Goal: Complete application form: Complete application form

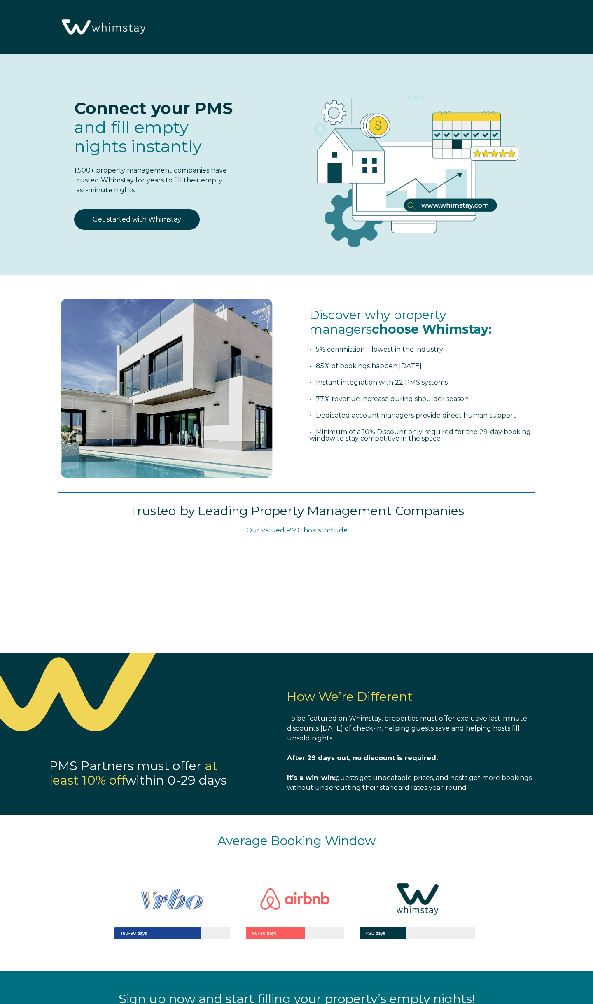
select select "US"
select select "Standard"
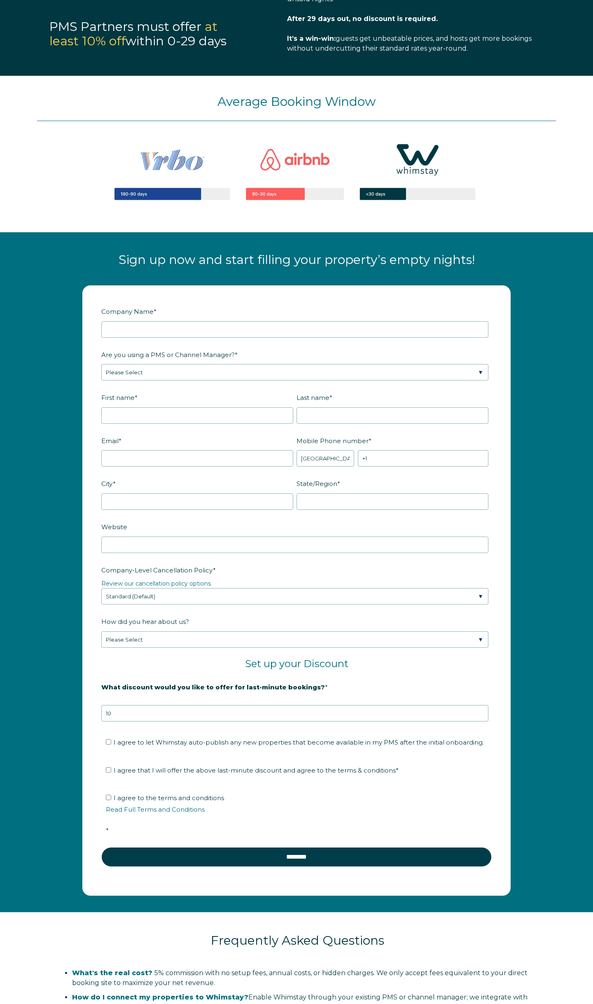
scroll to position [742, 0]
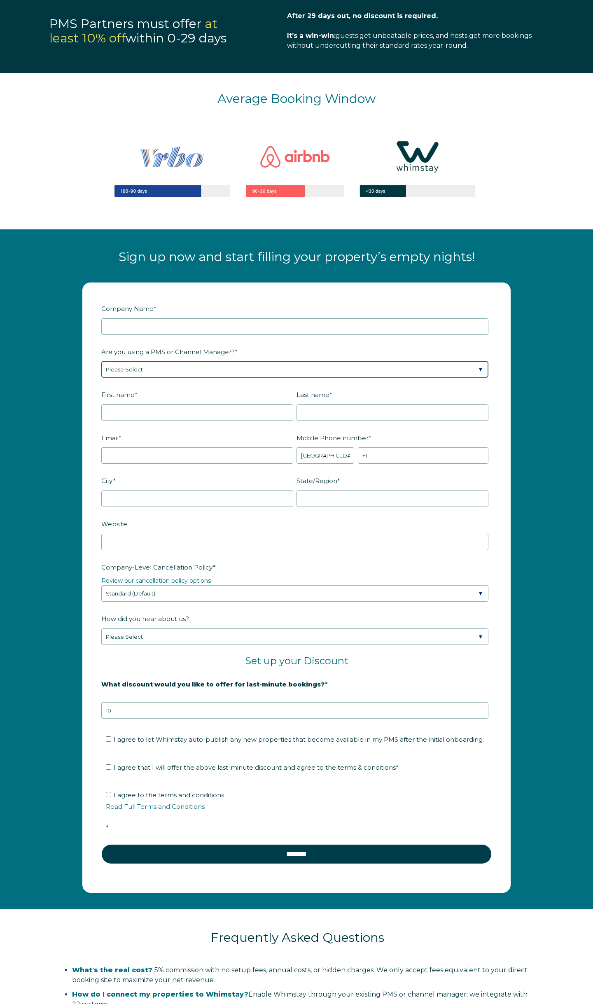
click at [201, 374] on select "Please Select Barefoot BookingPal Boost Brightside CiiRUS Escapia Guesty Hostaw…" at bounding box center [294, 369] width 387 height 16
select select "Guesty"
click at [101, 369] on select "Please Select Barefoot BookingPal Boost Brightside CiiRUS Escapia Guesty Hostaw…" at bounding box center [294, 369] width 387 height 16
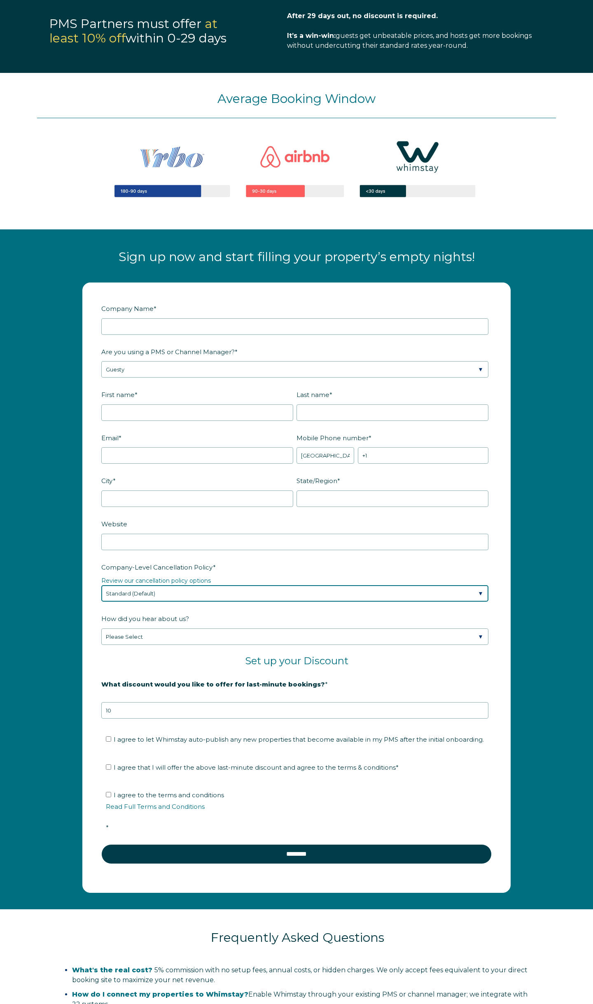
click at [261, 598] on select "Please Select Partial Standard (Default) Moderate Strict" at bounding box center [294, 593] width 387 height 16
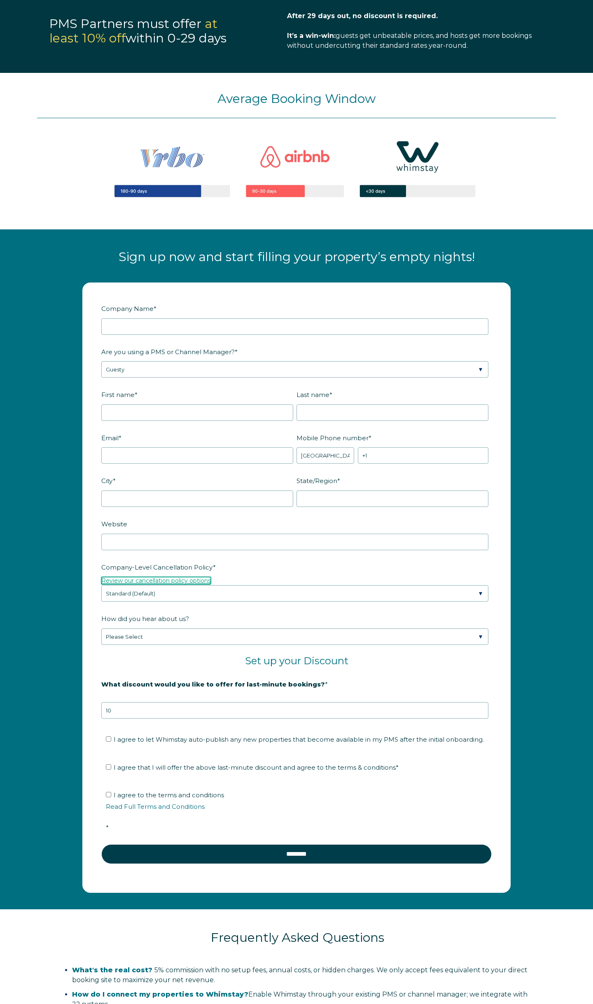
click at [184, 584] on link "Review our cancellation policy options" at bounding box center [156, 580] width 110 height 7
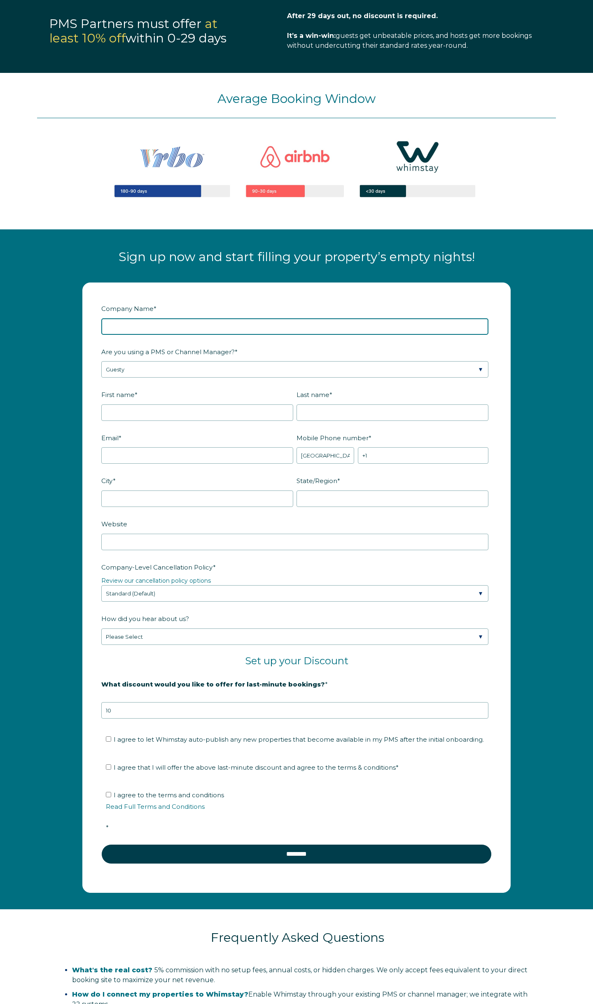
click at [145, 327] on input "Company Name *" at bounding box center [294, 326] width 387 height 16
click at [184, 335] on input "Powerhouse Properties 920 LLC" at bounding box center [294, 326] width 387 height 16
type input "Powerhouse Properties 920"
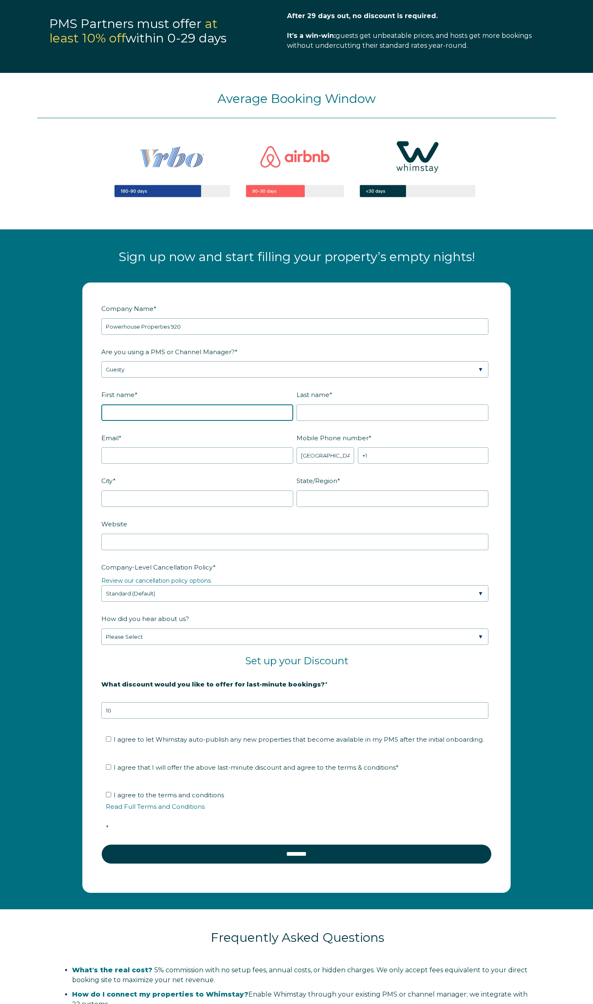
click at [136, 421] on input "First name *" at bounding box center [197, 412] width 192 height 16
click at [117, 418] on input "First name *" at bounding box center [197, 412] width 192 height 16
type input "Mark"
type input "Biesack"
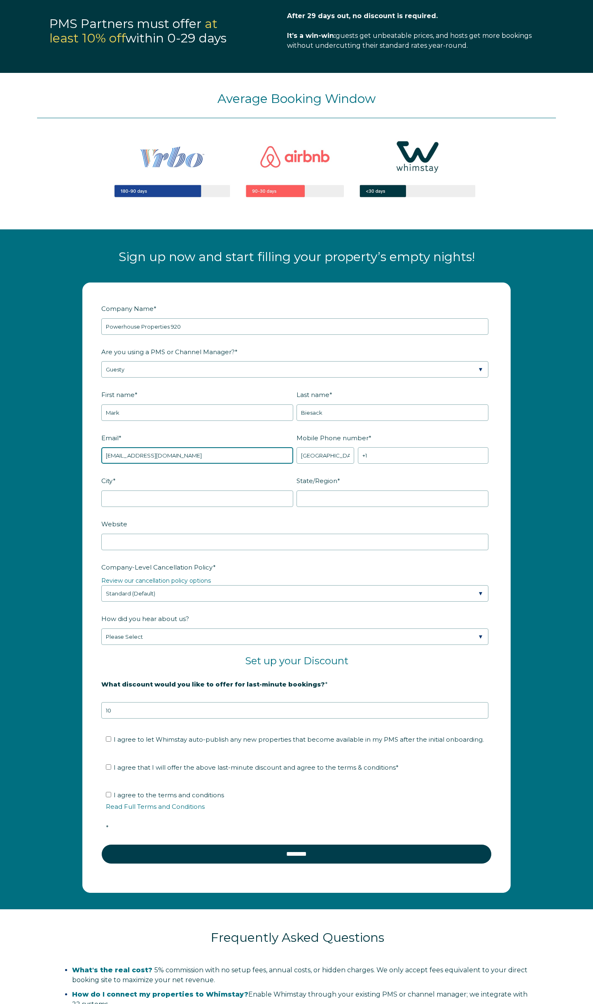
type input "[EMAIL_ADDRESS][DOMAIN_NAME]"
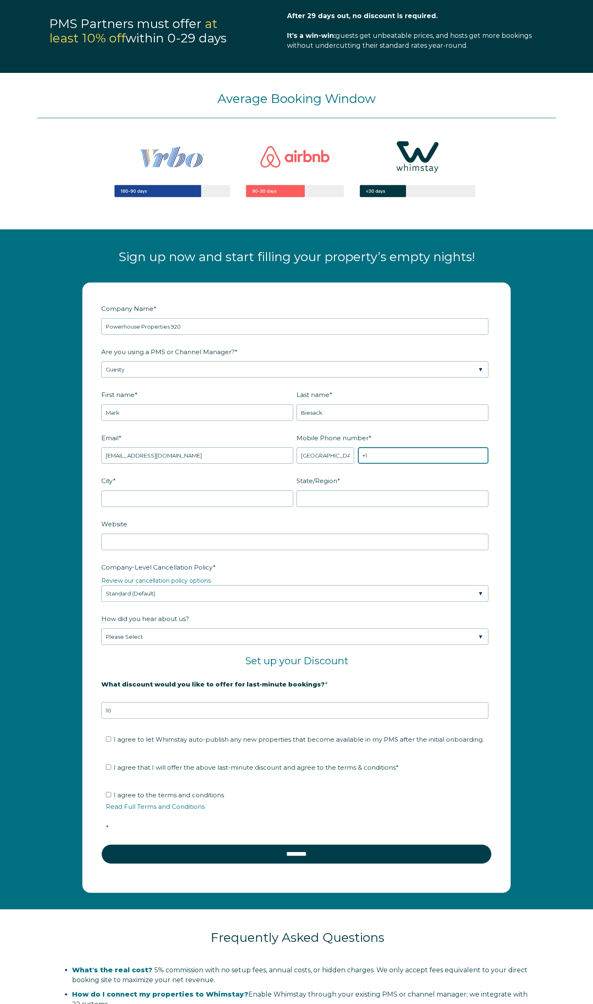
click at [390, 464] on input "+1" at bounding box center [423, 455] width 131 height 16
type input "[PHONE_NUMBER]"
click at [178, 502] on input "City *" at bounding box center [197, 498] width 192 height 16
type input "Appleton"
type input "WI"
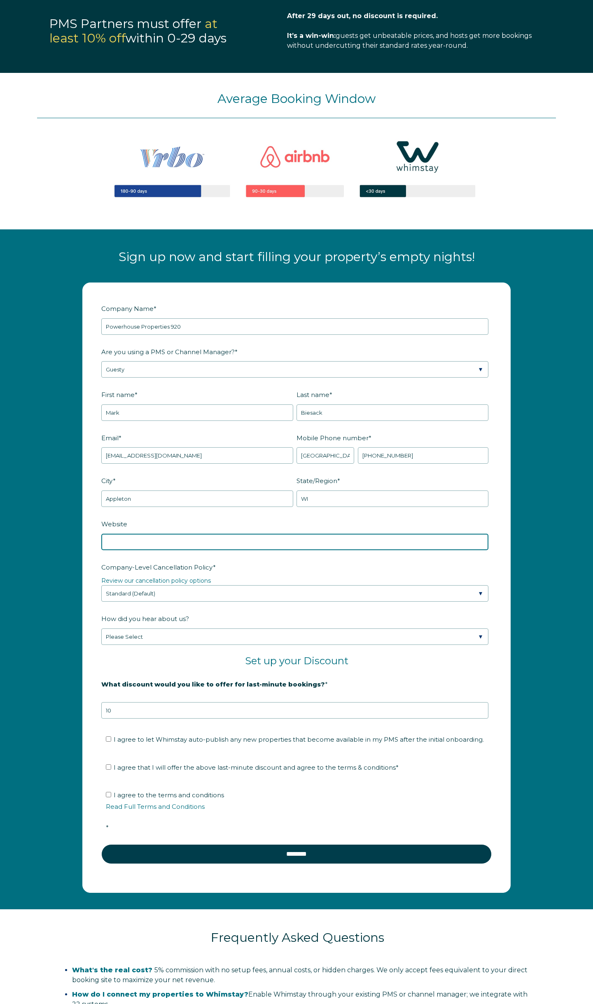
click at [144, 550] on input "Website" at bounding box center [294, 542] width 387 height 16
type input "www.php920.com"
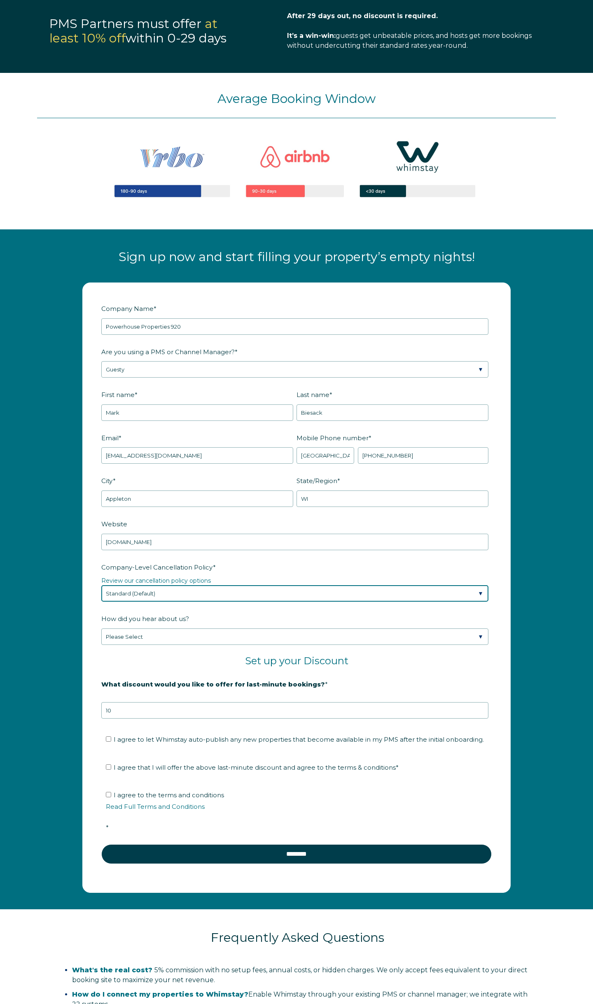
click at [184, 602] on select "Please Select Partial Standard (Default) Moderate Strict" at bounding box center [294, 593] width 387 height 16
select select "Partial"
click at [101, 593] on select "Please Select Partial Standard (Default) Moderate Strict" at bounding box center [294, 593] width 387 height 16
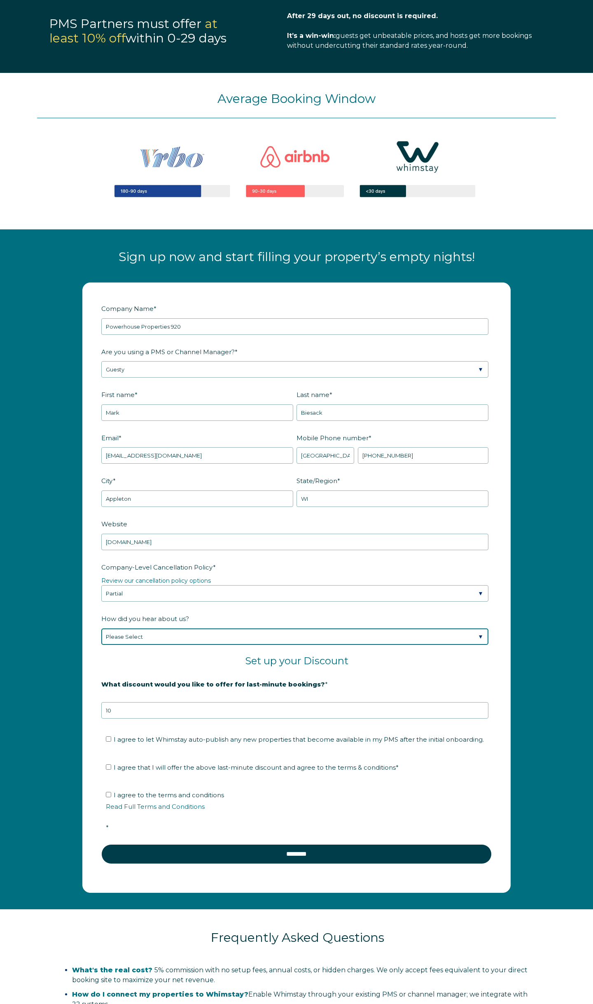
click at [151, 644] on select "Please Select Found Whimstay through a Google search Spoke to a Whimstay salesp…" at bounding box center [294, 636] width 387 height 16
select select "Podcast"
click at [101, 636] on select "Please Select Found Whimstay through a Google search Spoke to a Whimstay salesp…" at bounding box center [294, 636] width 387 height 16
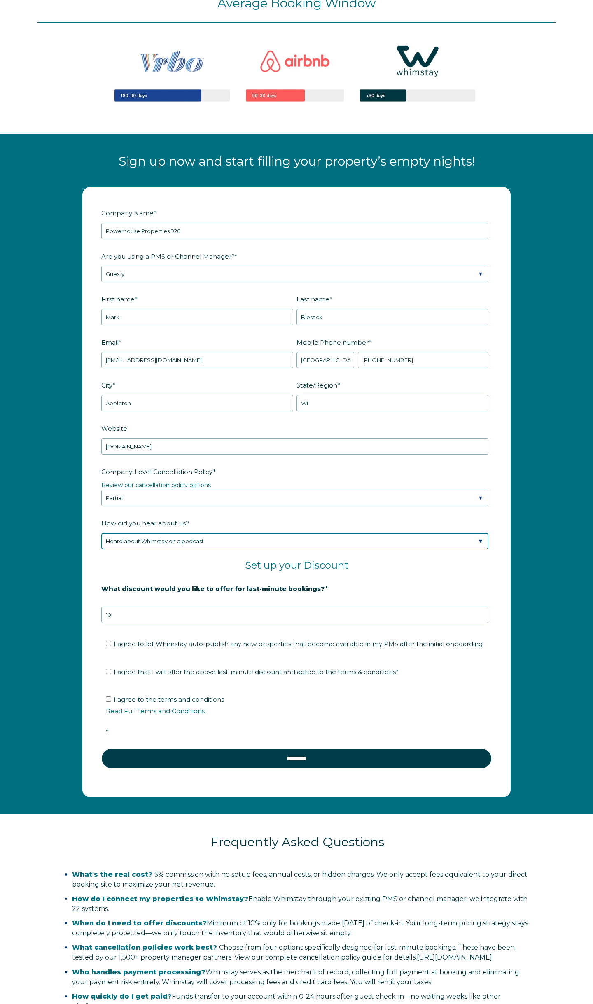
scroll to position [840, 0]
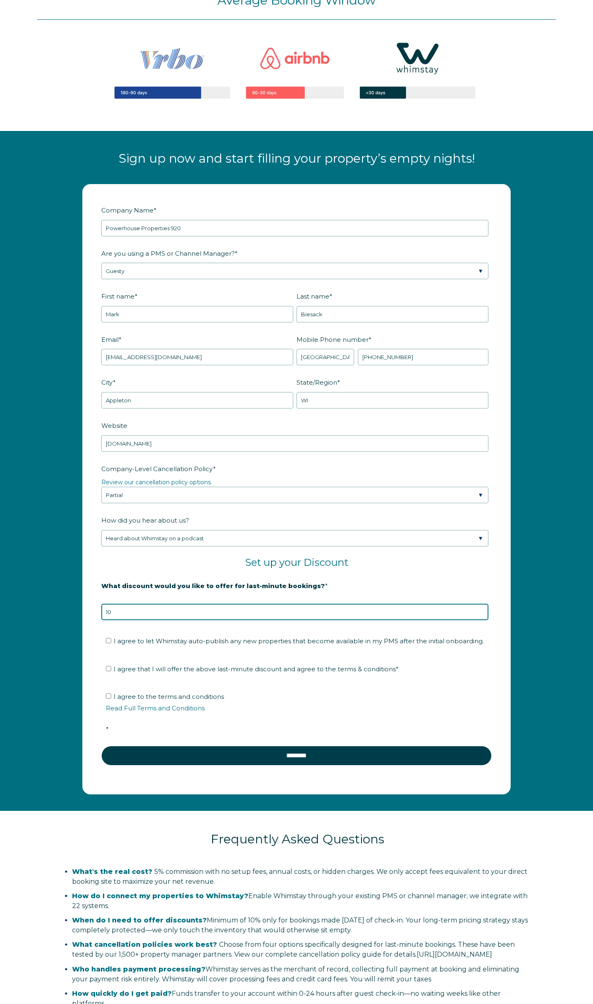
click at [149, 620] on input "10" at bounding box center [294, 612] width 387 height 16
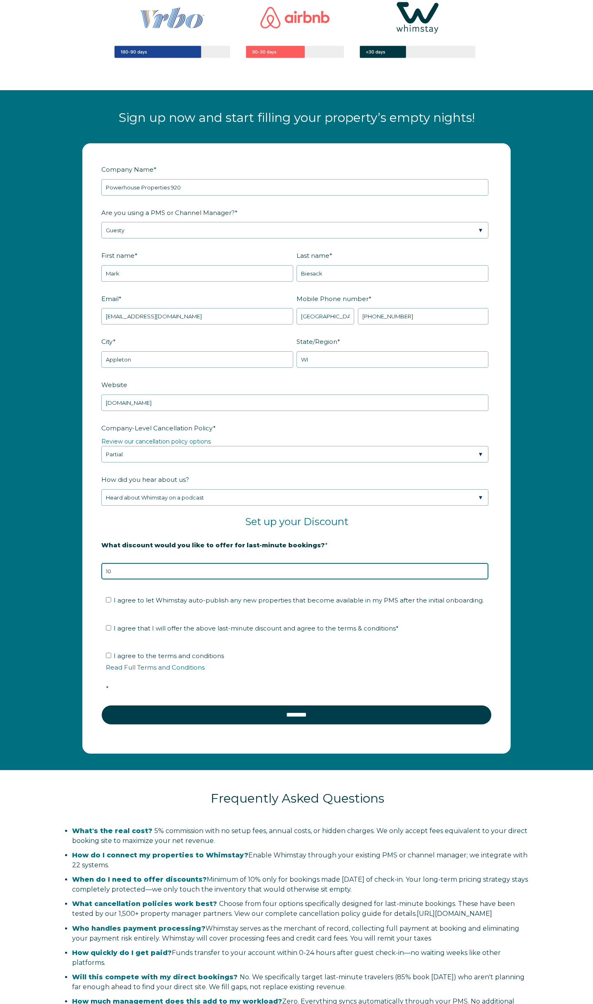
scroll to position [886, 0]
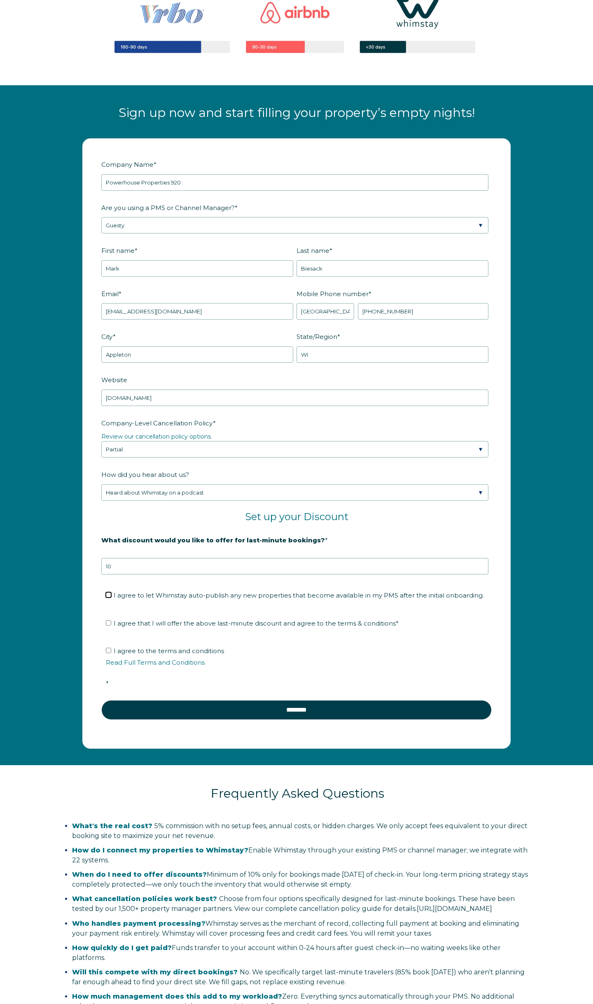
click at [110, 598] on input "I agree to let Whimstay auto-publish any new properties that become available i…" at bounding box center [108, 594] width 5 height 5
checkbox input "true"
click at [108, 626] on input "I agree that I will offer the above last-minute discount and agree to the terms…" at bounding box center [108, 622] width 5 height 5
checkbox input "true"
click at [119, 574] on input "10" at bounding box center [294, 566] width 387 height 16
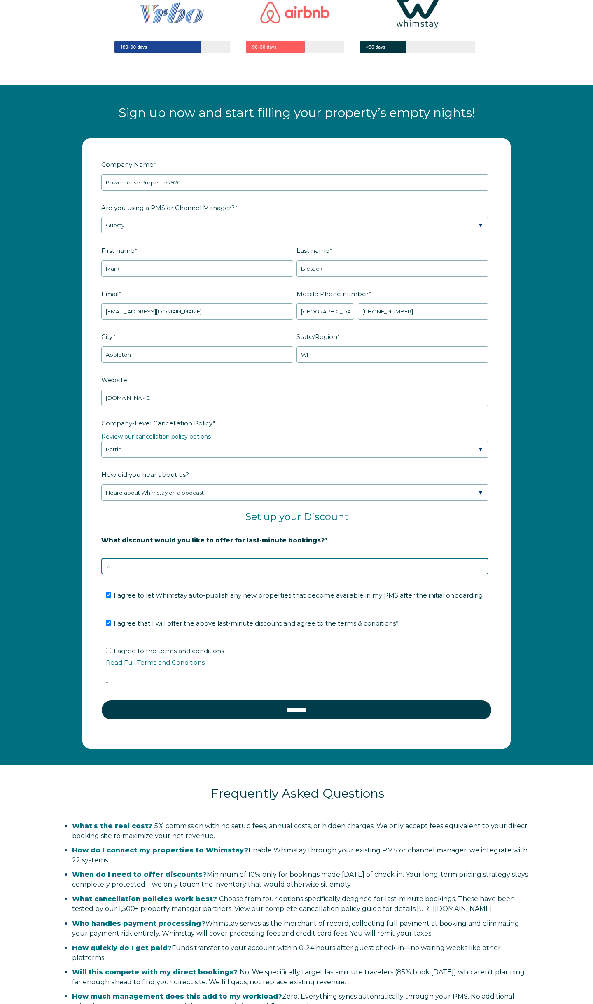
type input "15"
click at [163, 557] on strong "20% is recommended, minimum of 10%" at bounding box center [165, 553] width 129 height 7
click at [109, 653] on input "I agree to the terms and conditions Read Full Terms and Conditions *" at bounding box center [108, 650] width 5 height 5
checkbox input "true"
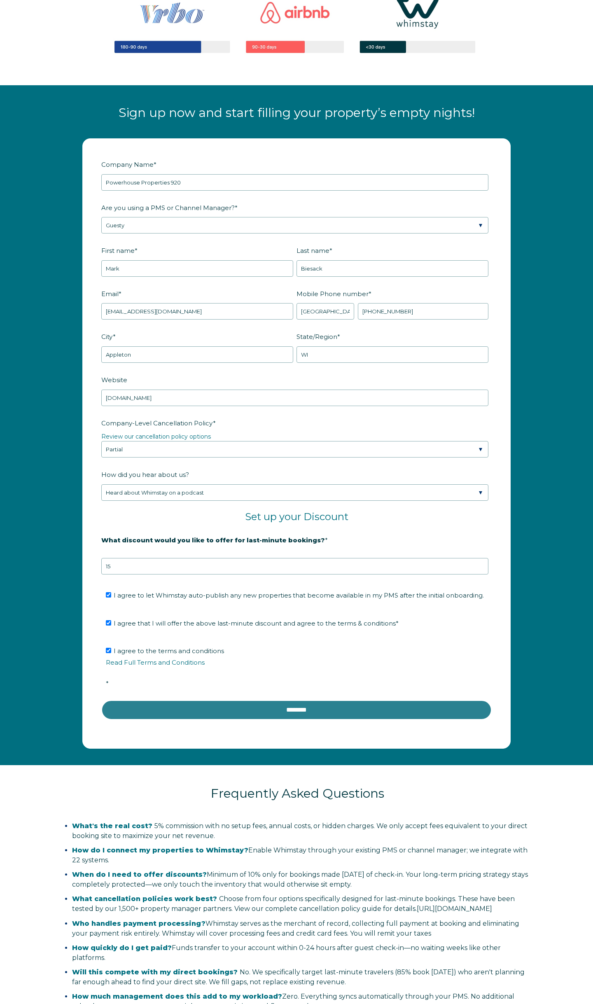
click at [230, 714] on input "********" at bounding box center [296, 710] width 390 height 20
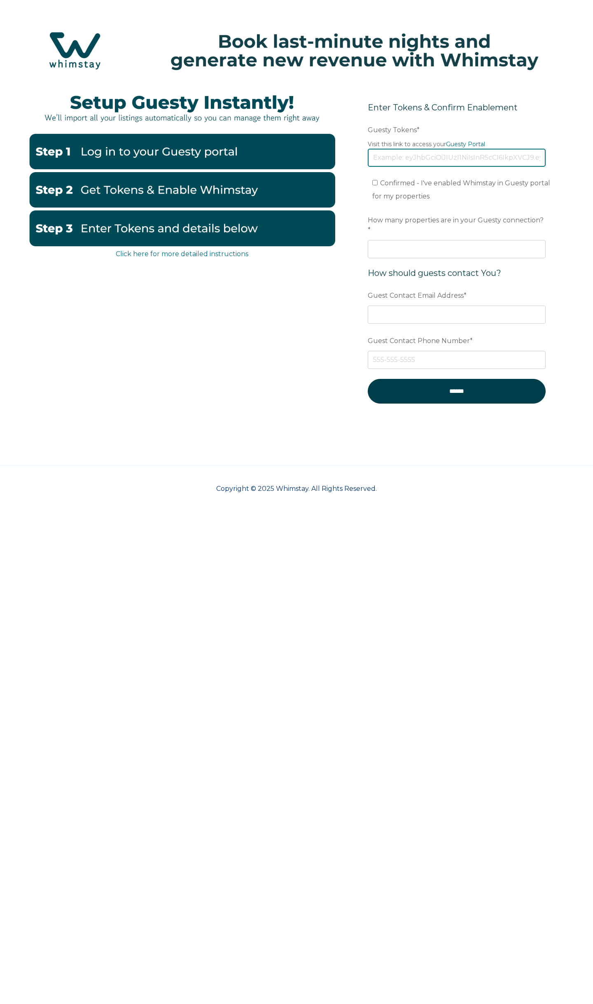
click at [427, 160] on input "Guesty Tokens *" at bounding box center [457, 158] width 178 height 18
paste input "eyJhbGciOiJIUzI1NiIsInR5cCI6IkpXVCJ9.eyJ0b2tlbklkIjoiNjhlODFlODMxMGMzZGFjMWNiNT…"
type input "eyJhbGciOiJIUzI1NiIsInR5cCI6IkpXVCJ9.eyJ0b2tlbklkIjoiNjhlODFlODMxMGMzZGFjMWNiNT…"
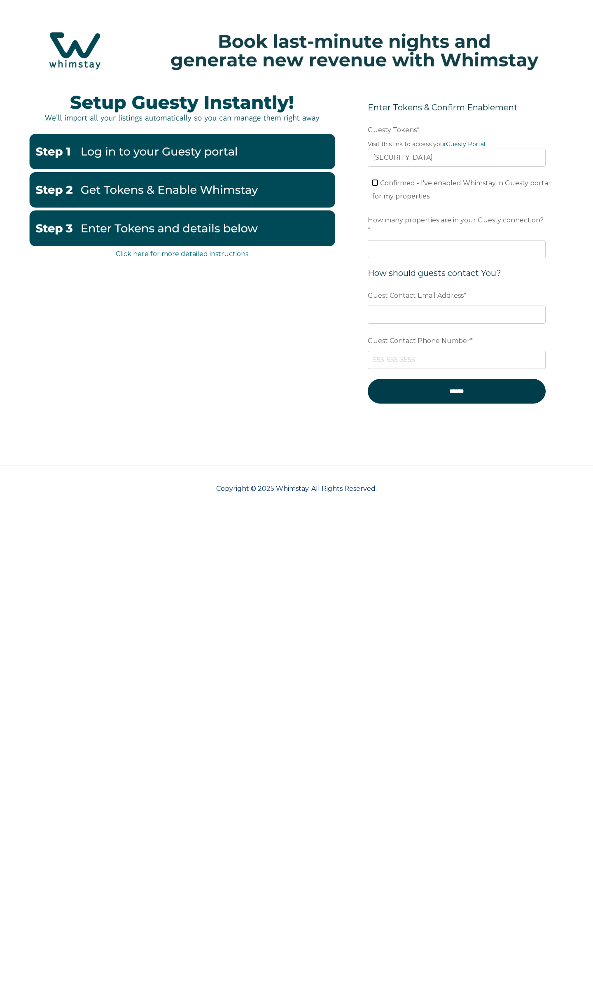
click at [376, 183] on input "Confirmed - I've enabled Whimstay in Guesty portal for my properties" at bounding box center [374, 182] width 5 height 5
checkbox input "true"
click at [417, 244] on input "How many properties are in your Guesty connection? *" at bounding box center [457, 249] width 178 height 18
type input "60"
click at [415, 306] on input "Guest Contact Email Address *" at bounding box center [457, 315] width 178 height 18
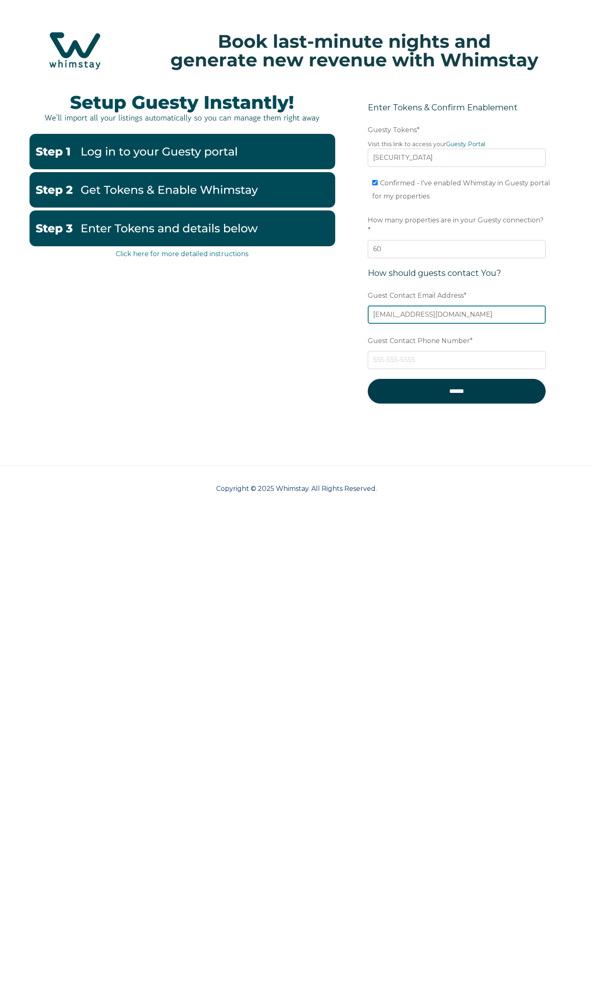
type input "info@php920.com"
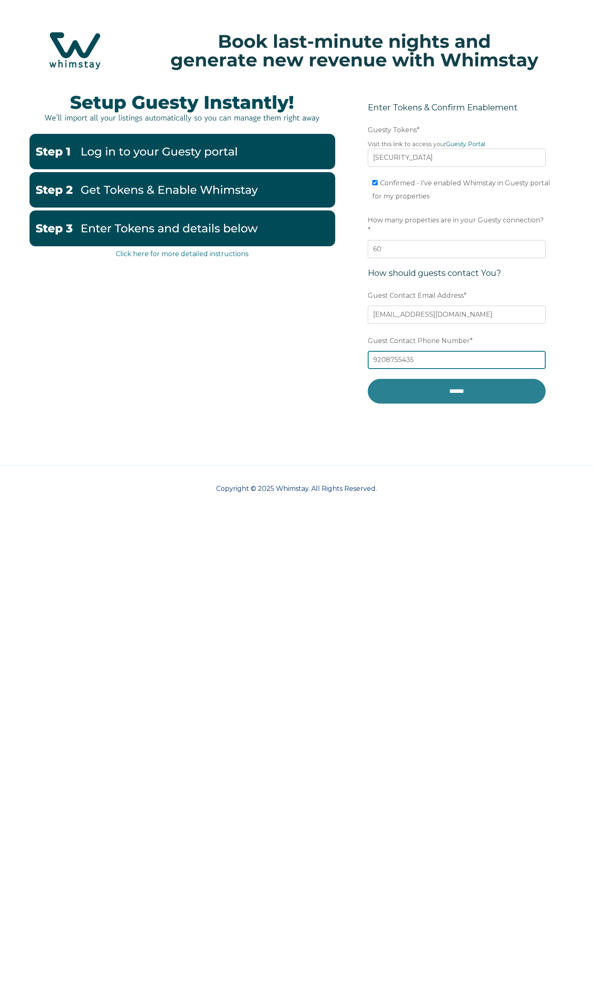
type input "9208755435"
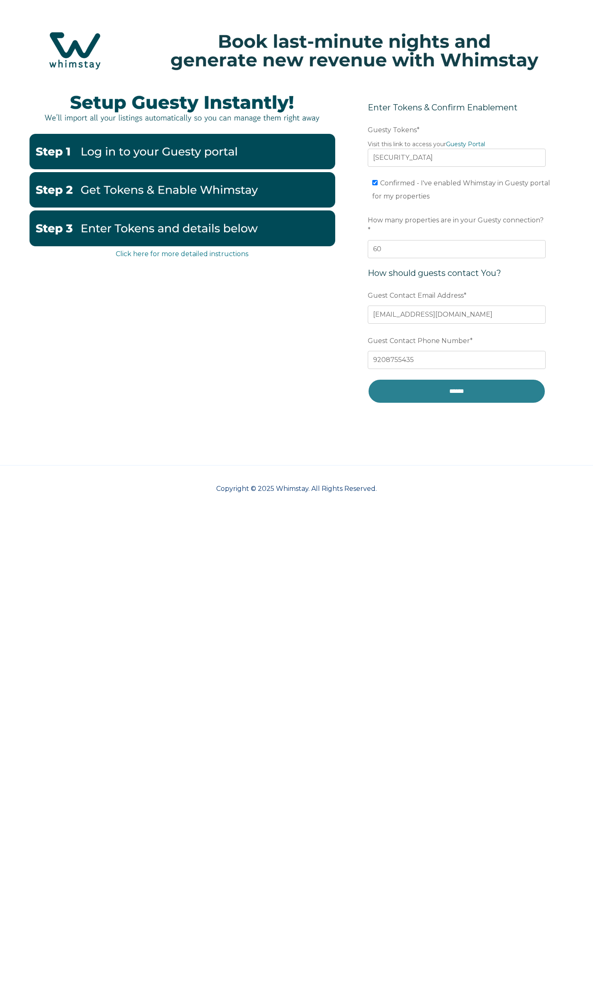
click at [435, 381] on input "******" at bounding box center [457, 391] width 178 height 24
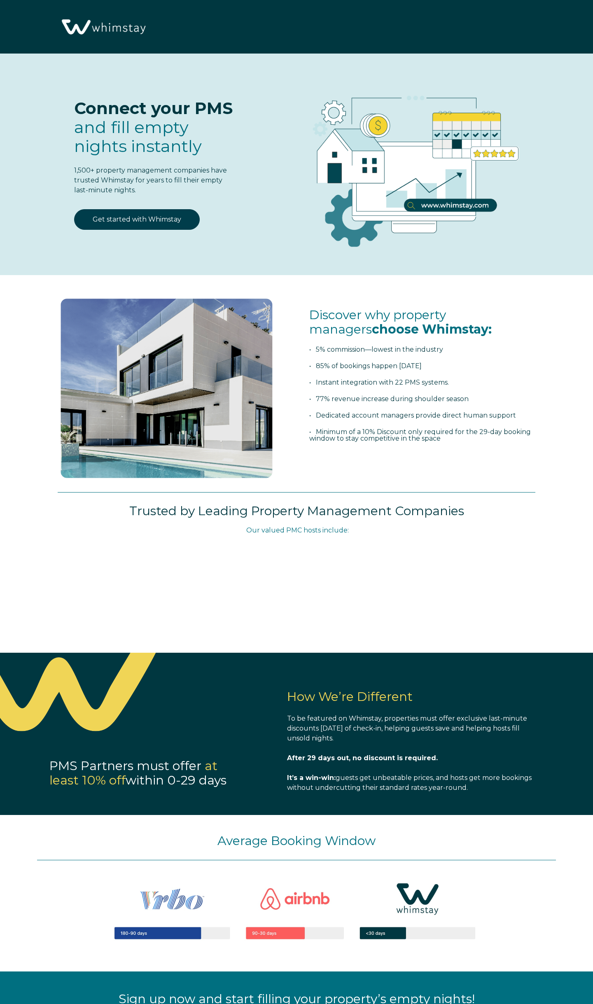
select select "US"
select select "Standard"
click at [146, 221] on link "Get started with Whimstay" at bounding box center [137, 219] width 126 height 21
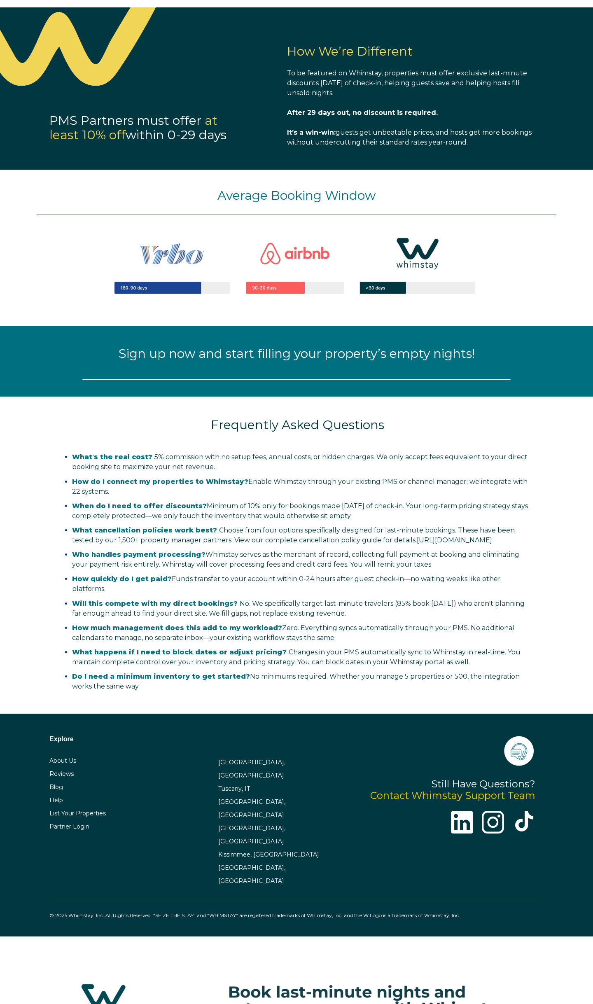
select select "US"
select select "Standard"
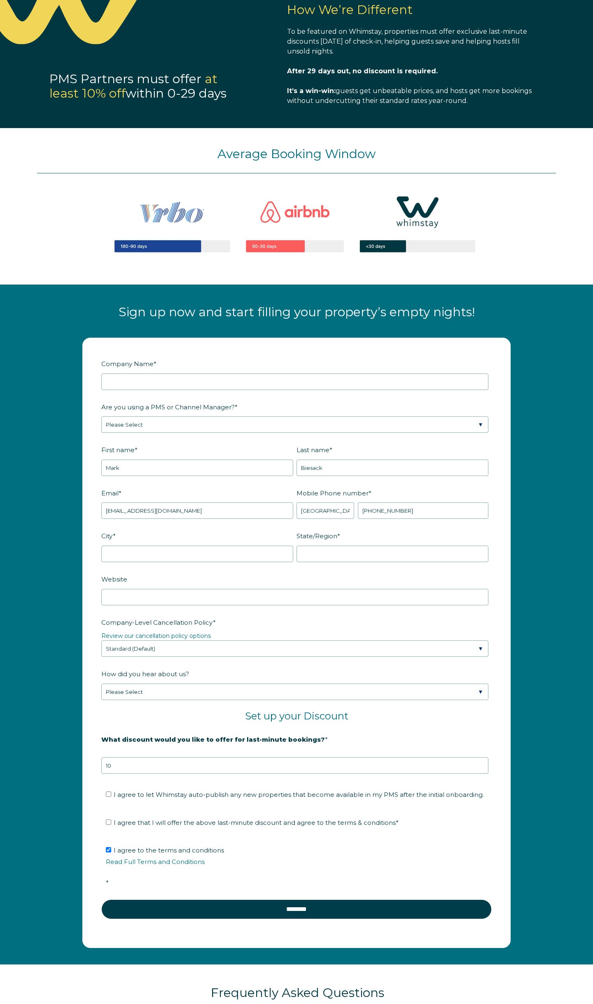
scroll to position [646, 0]
